Goal: Information Seeking & Learning: Learn about a topic

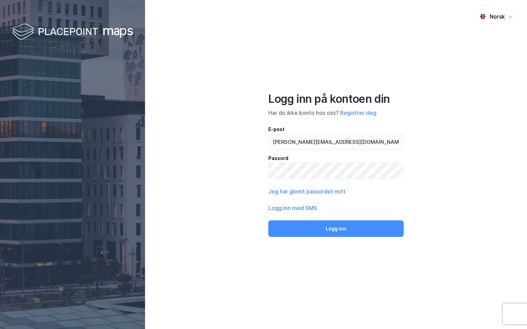
type input "ingeborg.wetting@nordea.no"
click at [268, 221] on button "Logg inn" at bounding box center [335, 229] width 135 height 17
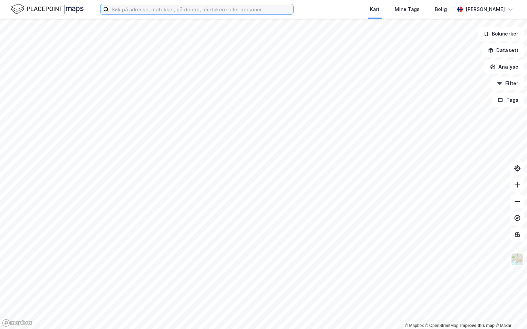
click at [127, 9] on input at bounding box center [201, 9] width 184 height 10
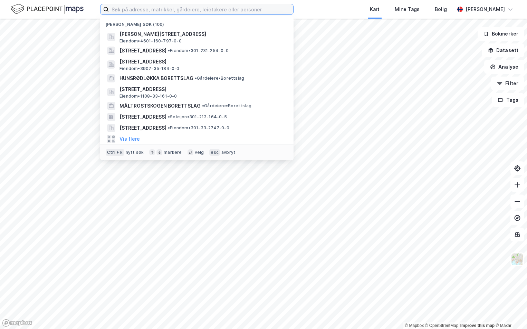
paste input "3305-318/220/0/0"
type input "3305-318/220/0/0"
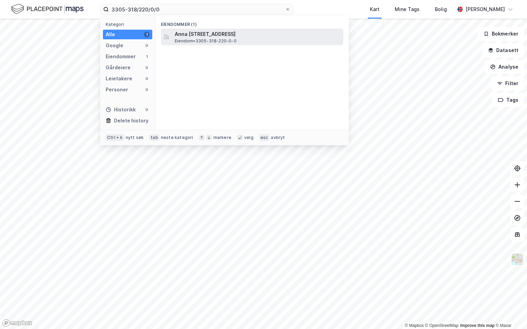
click at [222, 36] on span "Anna [STREET_ADDRESS]" at bounding box center [258, 34] width 166 height 8
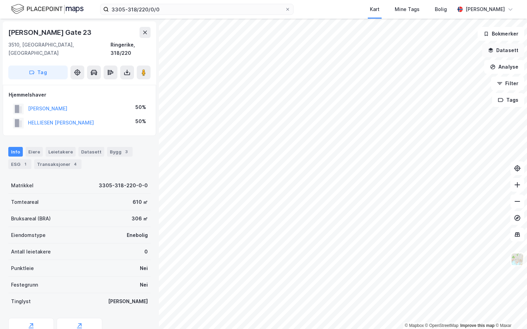
click at [503, 54] on button "Datasett" at bounding box center [503, 50] width 42 height 14
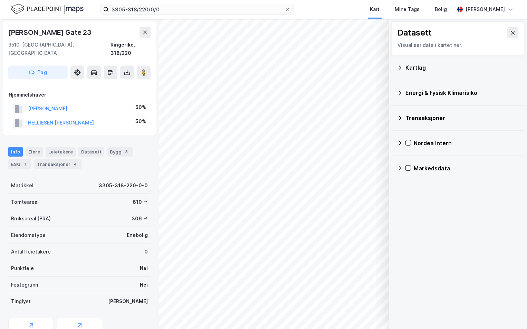
click at [404, 67] on div "Kartlag" at bounding box center [457, 67] width 121 height 17
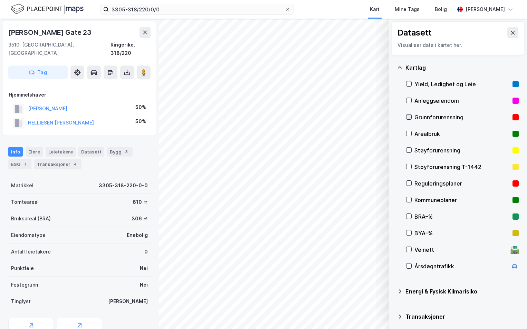
click at [410, 117] on icon at bounding box center [409, 117] width 4 height 2
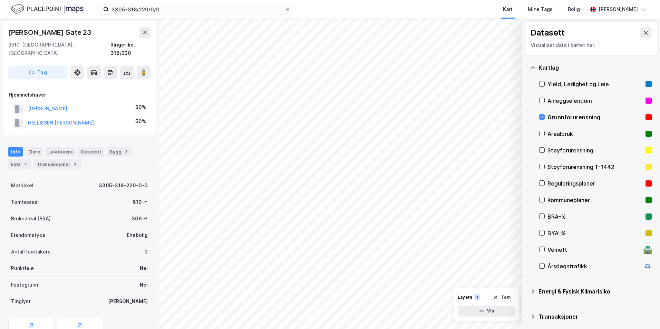
scroll to position [53, 0]
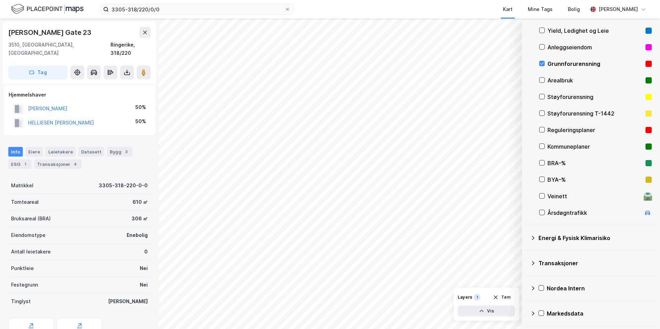
click at [526, 235] on div "Energi & Fysisk Klimarisiko" at bounding box center [590, 238] width 121 height 17
click at [526, 253] on div at bounding box center [550, 255] width 6 height 6
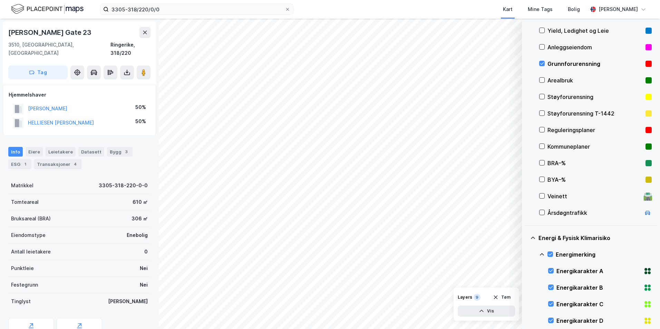
click at [526, 255] on icon at bounding box center [542, 255] width 6 height 6
click at [526, 286] on icon at bounding box center [550, 287] width 5 height 5
click at [526, 286] on icon at bounding box center [542, 288] width 6 height 6
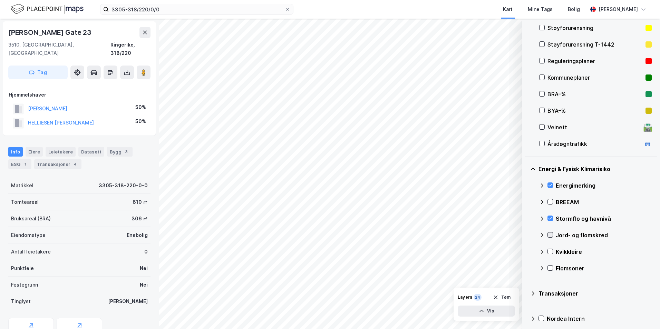
click at [526, 235] on icon at bounding box center [550, 235] width 5 height 5
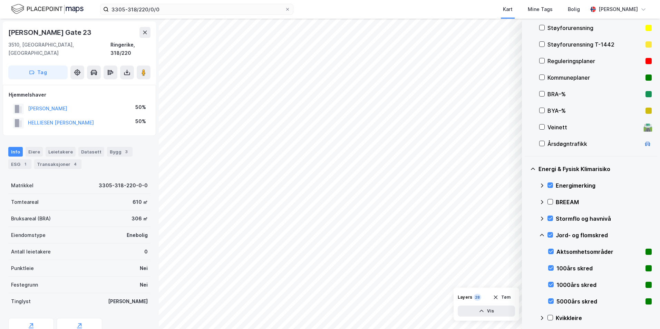
click at [526, 235] on icon at bounding box center [542, 236] width 6 height 6
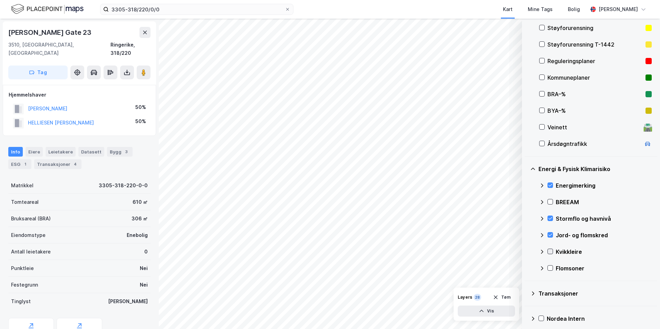
click at [526, 251] on icon at bounding box center [550, 251] width 5 height 5
click at [526, 251] on icon at bounding box center [542, 252] width 6 height 6
click at [526, 267] on icon at bounding box center [550, 268] width 5 height 5
click at [526, 269] on icon at bounding box center [542, 269] width 6 height 6
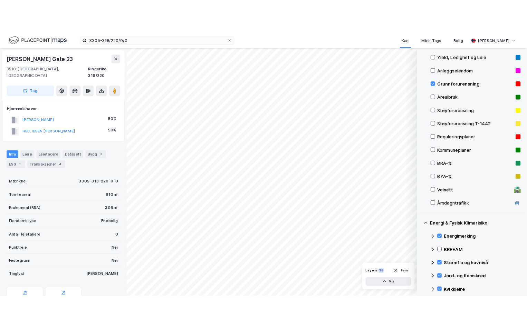
scroll to position [88, 0]
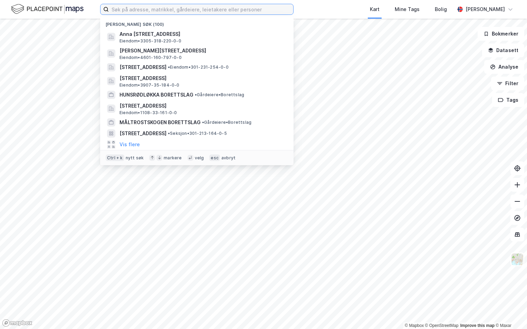
click at [123, 12] on input at bounding box center [201, 9] width 184 height 10
paste input "3443-161/25/0/0"
type input "3443-161/25/0/0"
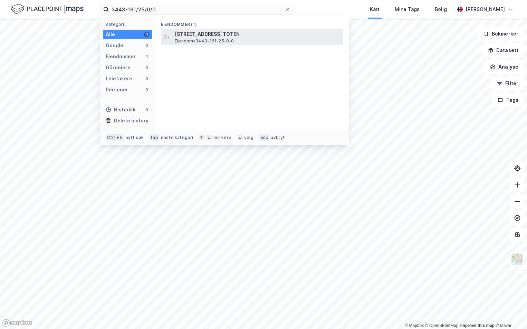
click at [183, 35] on span "[STREET_ADDRESS] TOTEN" at bounding box center [258, 34] width 166 height 8
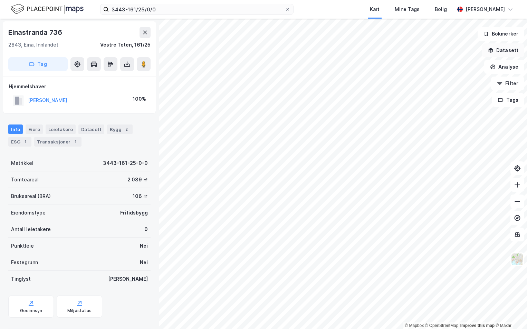
click at [511, 48] on button "Datasett" at bounding box center [503, 50] width 42 height 14
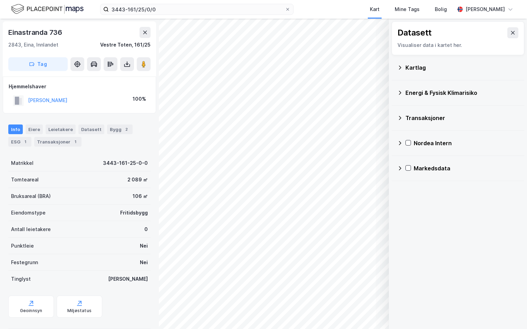
click at [411, 63] on div "Kartlag" at bounding box center [457, 67] width 121 height 17
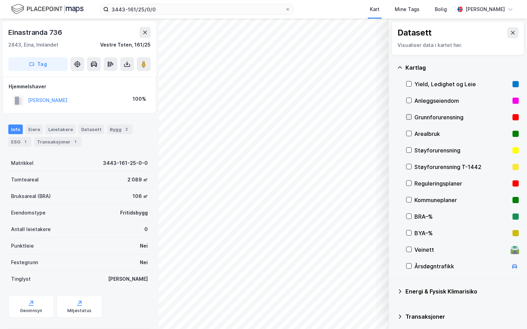
click at [410, 116] on icon at bounding box center [408, 117] width 5 height 5
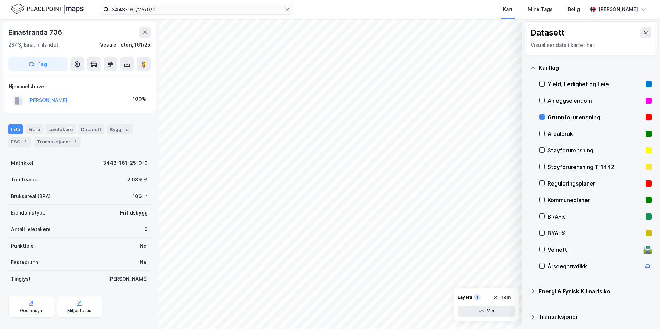
scroll to position [53, 0]
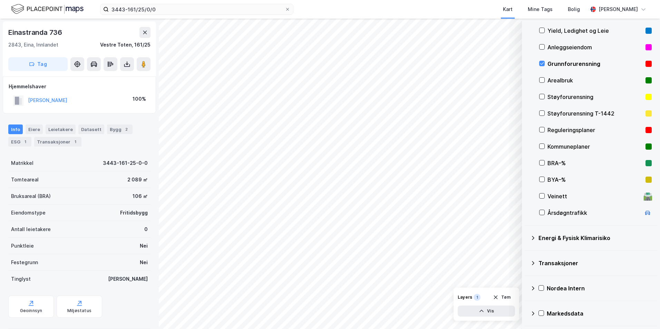
click at [526, 237] on icon at bounding box center [533, 238] width 6 height 6
click at [526, 255] on icon at bounding box center [550, 254] width 5 height 5
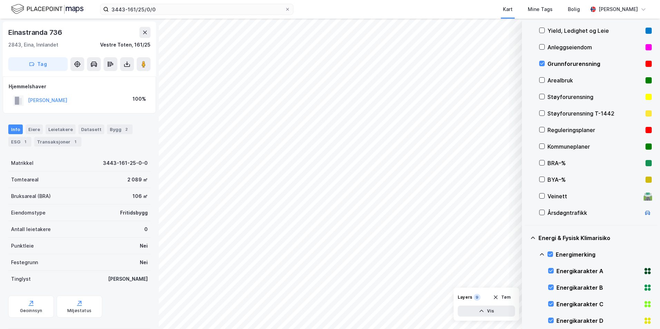
click at [526, 254] on icon at bounding box center [542, 254] width 4 height 2
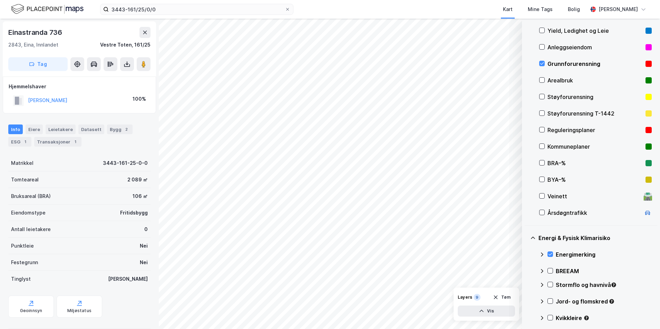
scroll to position [123, 0]
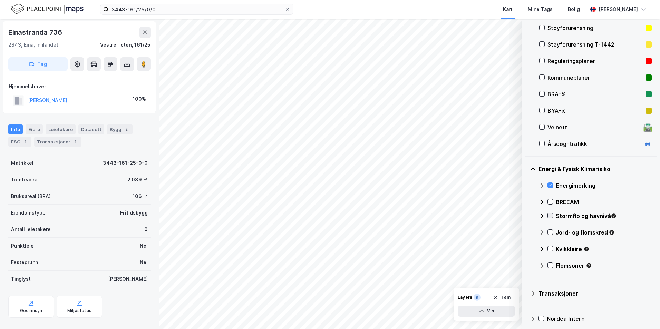
click at [526, 214] on icon at bounding box center [550, 215] width 5 height 5
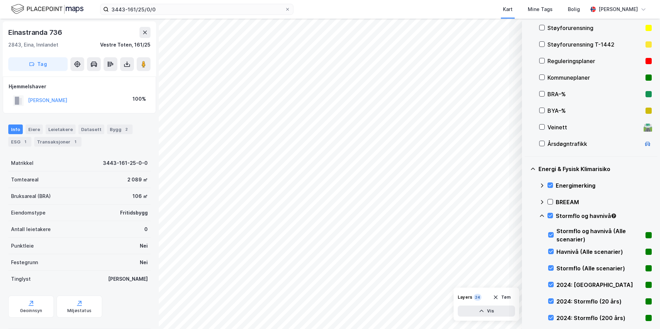
click at [526, 215] on icon at bounding box center [542, 216] width 6 height 6
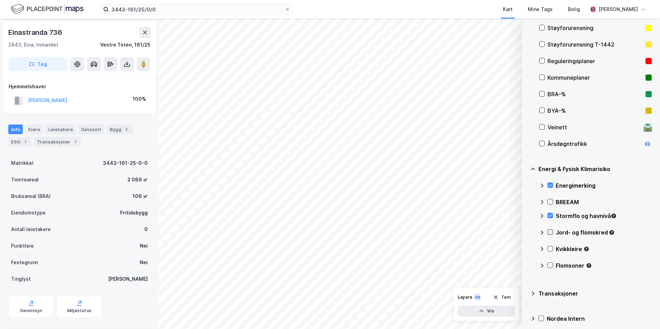
click at [526, 233] on icon at bounding box center [550, 232] width 4 height 2
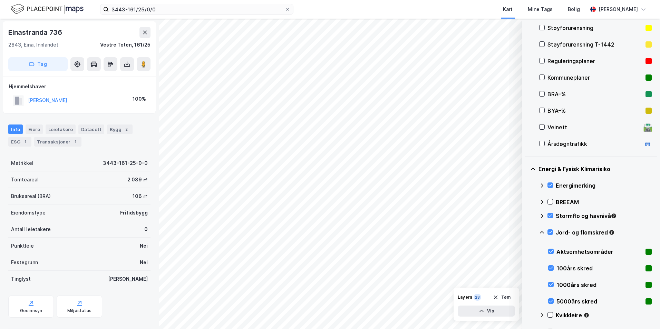
click at [526, 232] on icon at bounding box center [542, 233] width 6 height 6
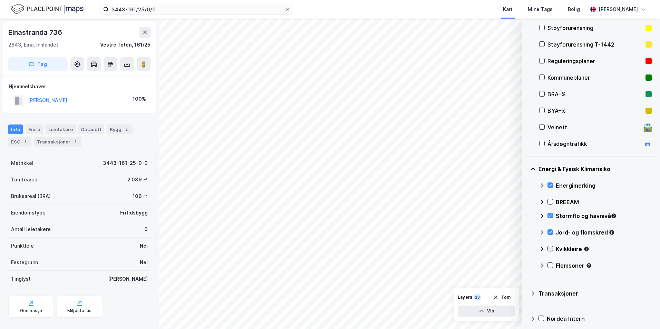
click at [526, 249] on icon at bounding box center [550, 249] width 4 height 2
click at [526, 248] on icon at bounding box center [542, 249] width 6 height 6
click at [526, 265] on icon at bounding box center [550, 265] width 5 height 5
click at [526, 264] on icon at bounding box center [542, 266] width 6 height 6
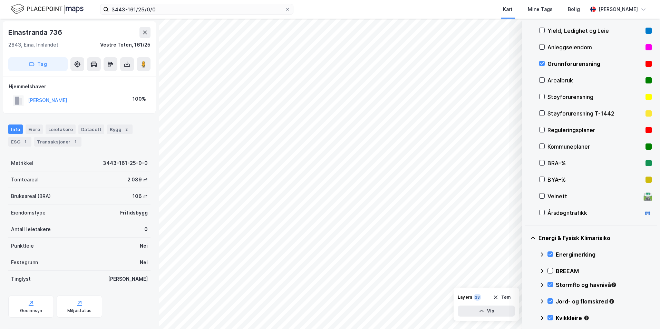
scroll to position [88, 0]
